Goal: Transaction & Acquisition: Obtain resource

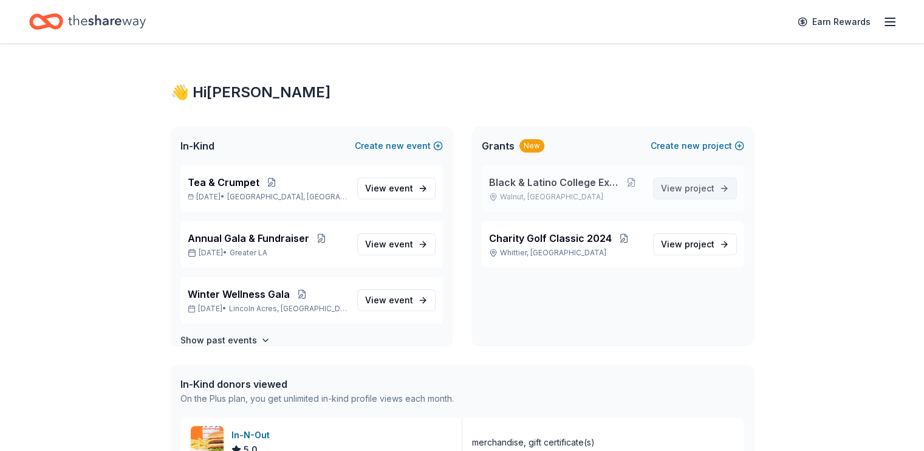
click at [693, 194] on span "View project" at bounding box center [687, 188] width 53 height 15
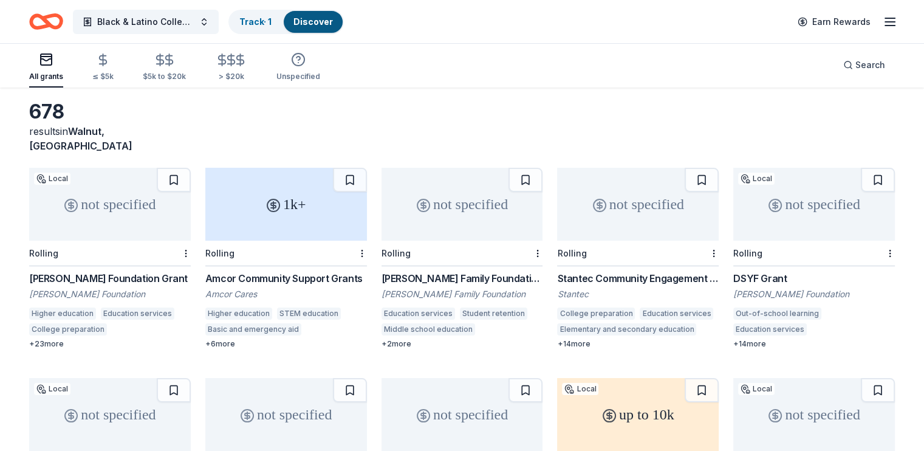
scroll to position [51, 0]
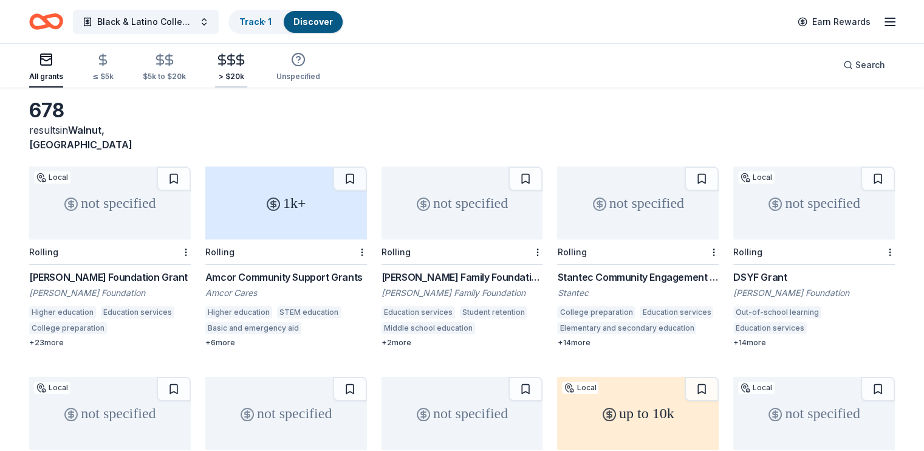
click at [247, 64] on icon "button" at bounding box center [240, 60] width 14 height 14
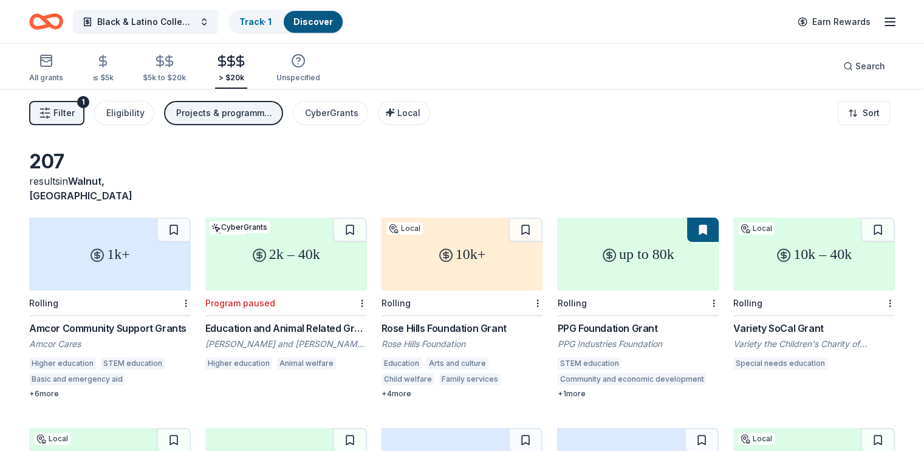
click at [618, 258] on div "up to 80k" at bounding box center [638, 253] width 162 height 73
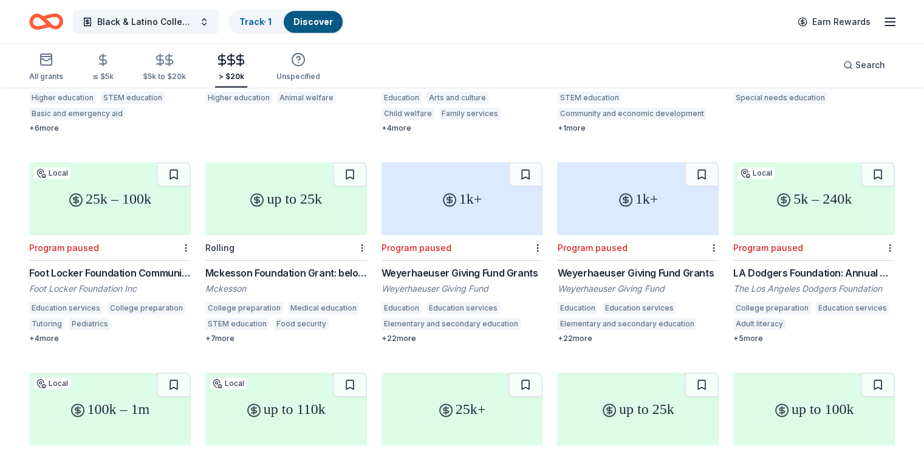
scroll to position [267, 0]
click at [283, 196] on div "up to 25k" at bounding box center [286, 196] width 162 height 73
click at [437, 203] on div "1k+" at bounding box center [463, 196] width 162 height 73
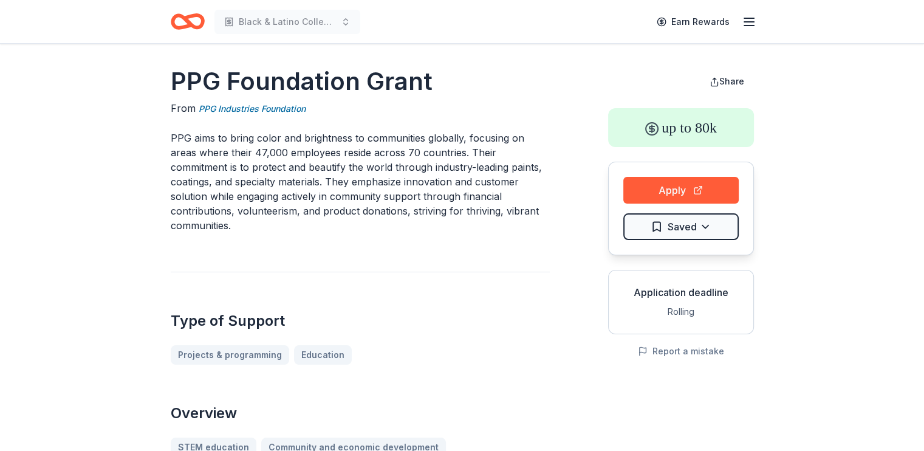
scroll to position [7, 0]
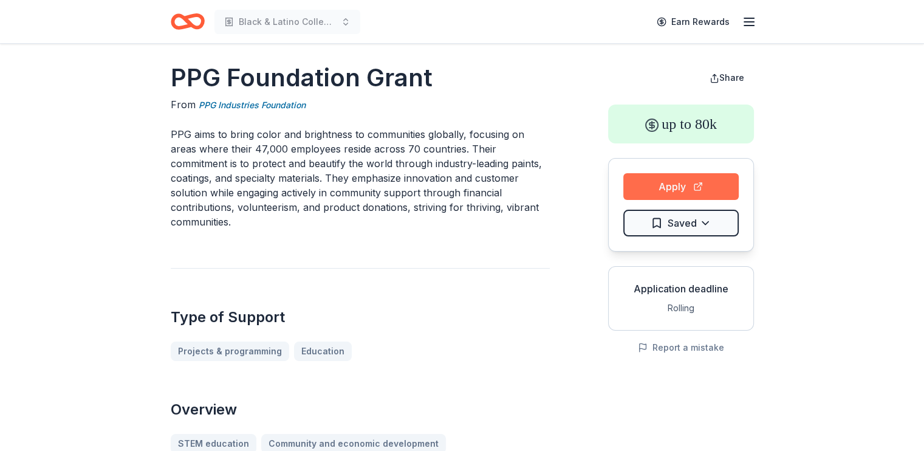
click at [663, 187] on button "Apply" at bounding box center [680, 186] width 115 height 27
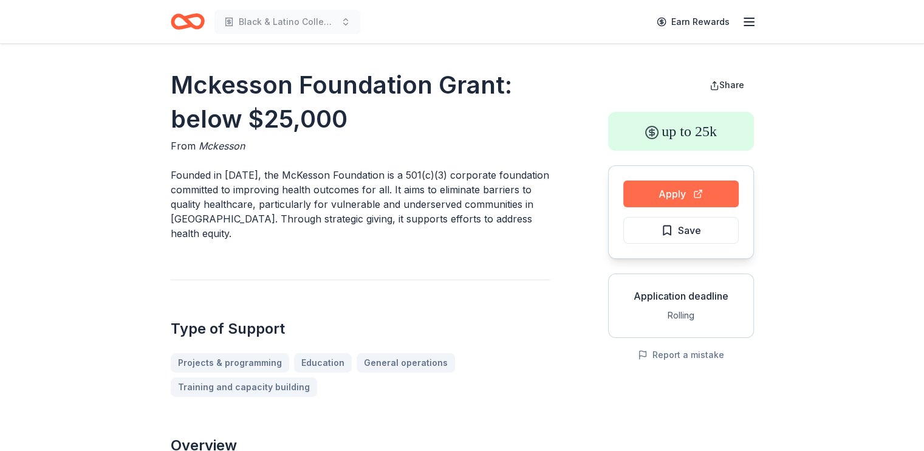
click at [688, 196] on button "Apply" at bounding box center [680, 193] width 115 height 27
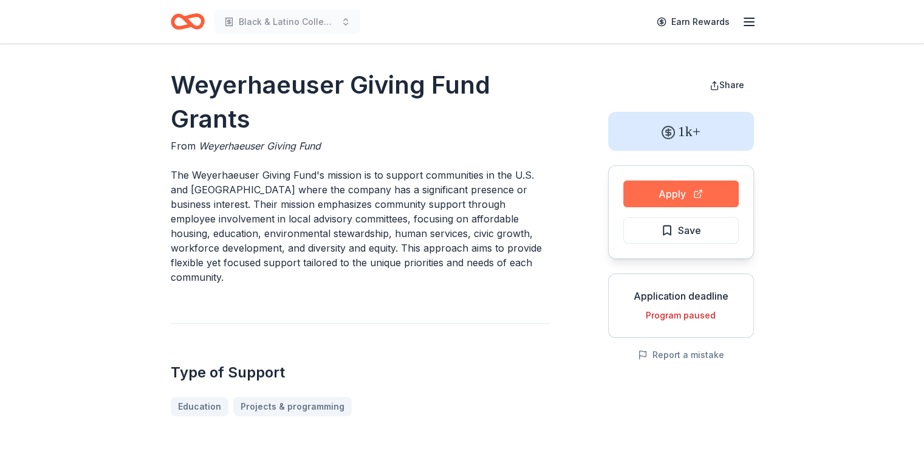
click at [680, 193] on button "Apply" at bounding box center [680, 193] width 115 height 27
